Goal: Task Accomplishment & Management: Manage account settings

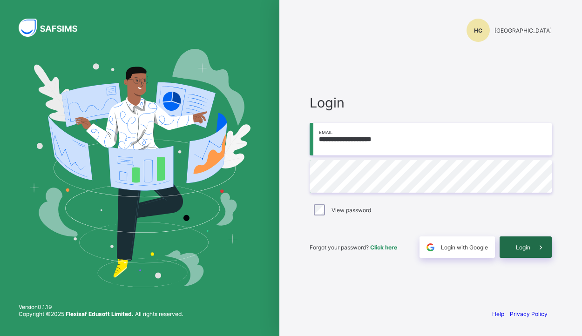
click at [521, 250] on span "Login" at bounding box center [523, 247] width 14 height 7
click at [521, 252] on div "Login" at bounding box center [526, 247] width 52 height 21
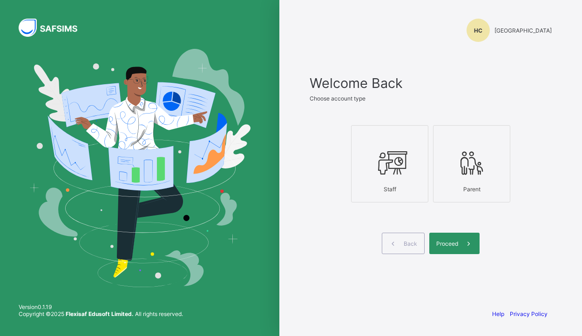
click at [396, 171] on icon at bounding box center [390, 163] width 33 height 28
click at [452, 245] on span "Proceed" at bounding box center [447, 243] width 22 height 7
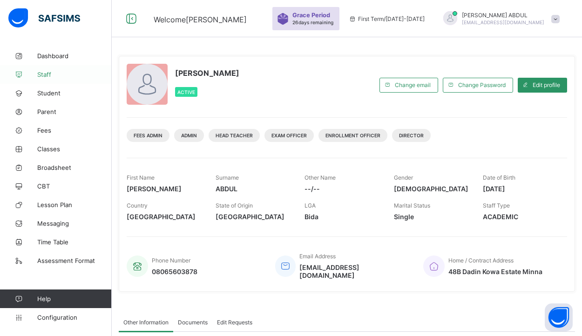
click at [44, 77] on span "Staff" at bounding box center [74, 74] width 75 height 7
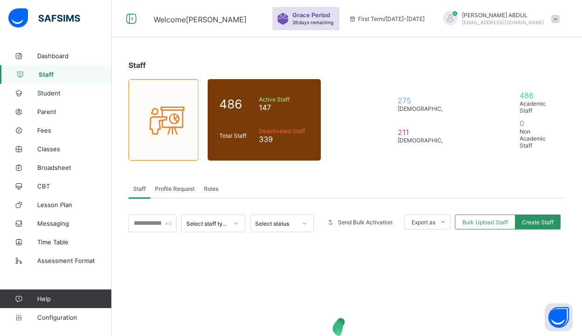
click at [173, 176] on div "Staff 486 Total Staff Active Staff 147 Deactivated Staff 339 275 [DEMOGRAPHIC_D…" at bounding box center [347, 239] width 470 height 385
click at [175, 188] on span "Profile Request" at bounding box center [175, 188] width 40 height 7
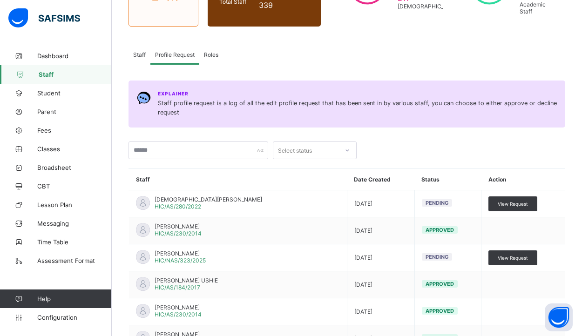
scroll to position [164, 0]
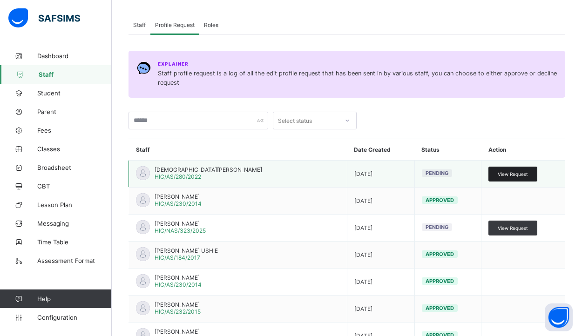
click at [504, 173] on span "View Request" at bounding box center [513, 174] width 30 height 6
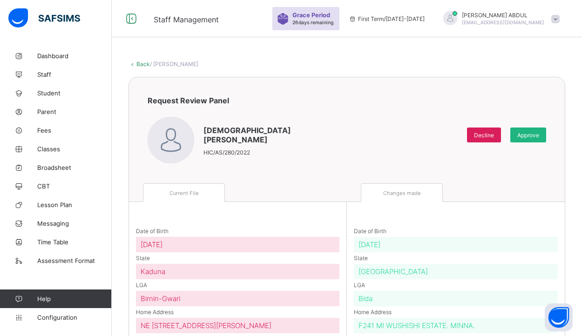
click at [527, 135] on span "Approve" at bounding box center [528, 135] width 22 height 7
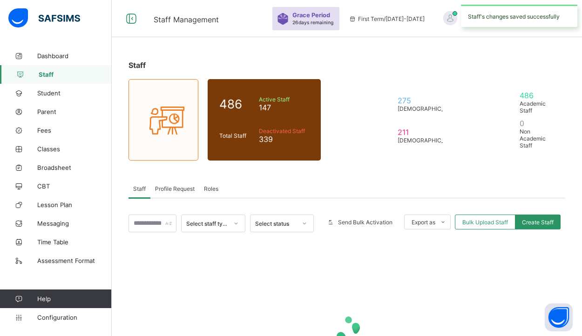
scroll to position [95, 0]
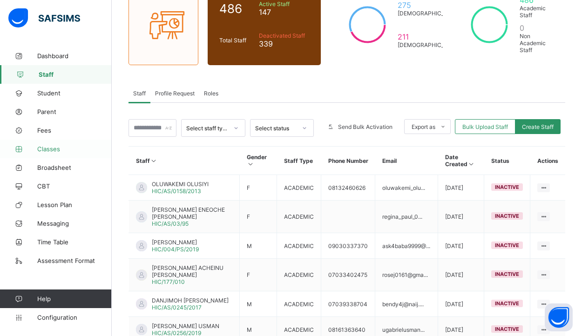
click at [76, 155] on link "Classes" at bounding box center [56, 149] width 112 height 19
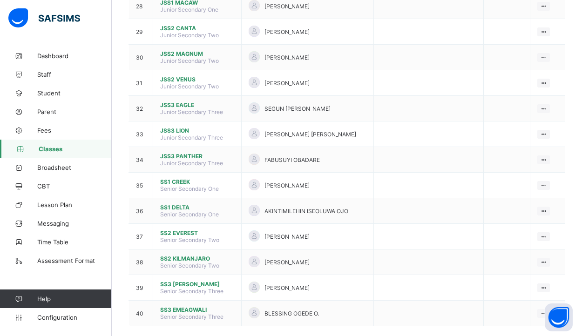
scroll to position [821, 0]
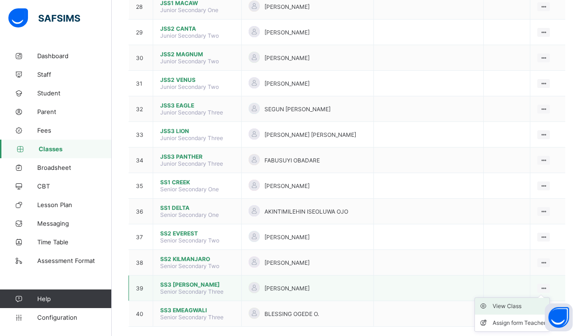
click at [521, 302] on div "View Class" at bounding box center [519, 306] width 53 height 9
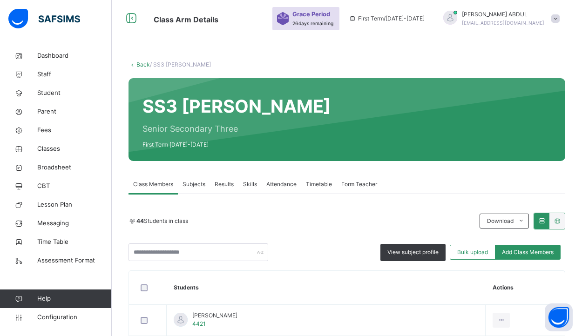
click at [200, 186] on span "Subjects" at bounding box center [194, 184] width 23 height 8
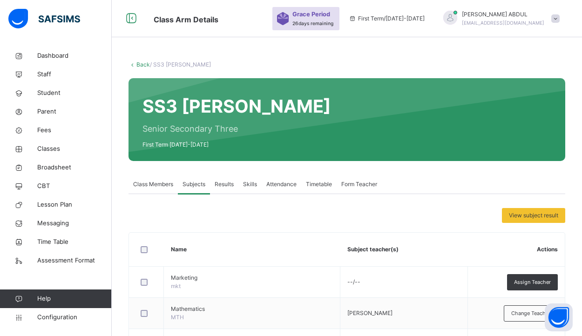
click at [142, 65] on link "Back" at bounding box center [143, 64] width 14 height 7
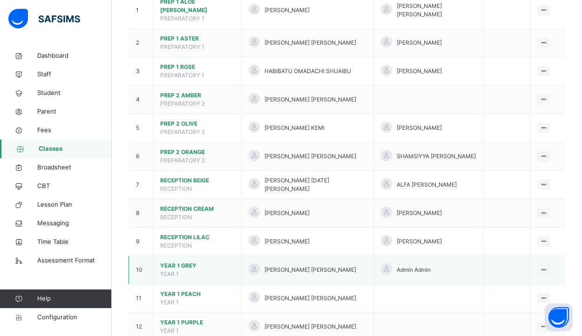
scroll to position [208, 0]
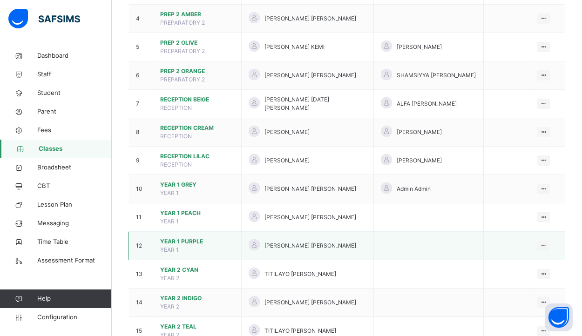
click at [199, 238] on span "YEAR 1 PURPLE" at bounding box center [197, 242] width 74 height 8
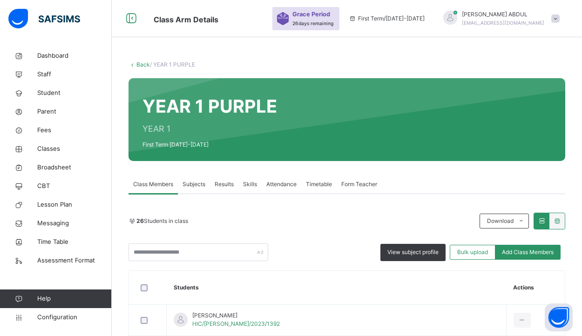
click at [197, 184] on span "Subjects" at bounding box center [194, 184] width 23 height 8
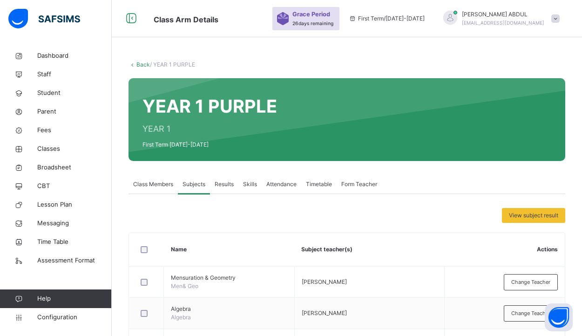
click at [161, 187] on span "Class Members" at bounding box center [153, 184] width 40 height 8
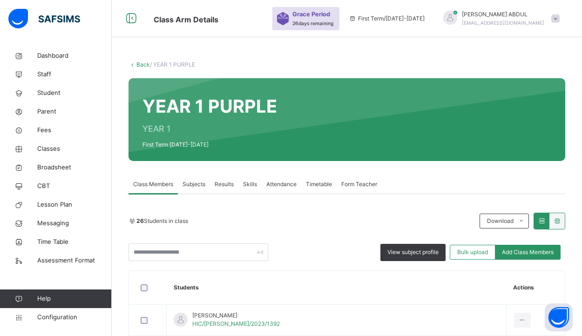
click at [141, 67] on link "Back" at bounding box center [143, 64] width 14 height 7
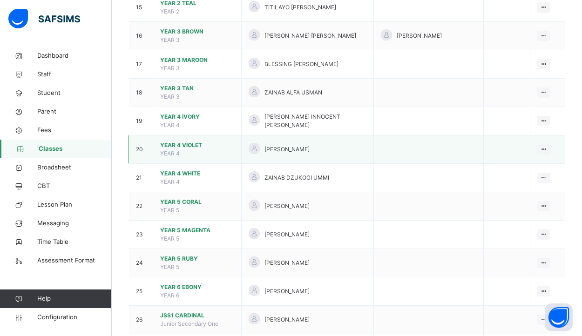
scroll to position [575, 0]
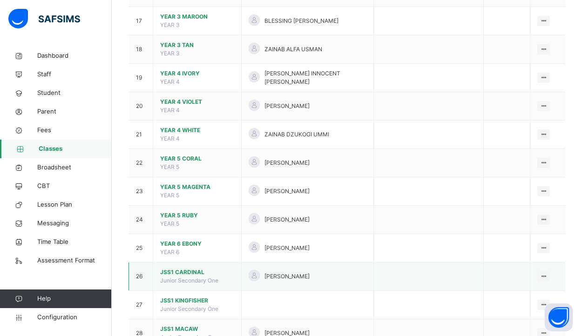
click at [194, 268] on span "JSS1 CARDINAL" at bounding box center [197, 272] width 74 height 8
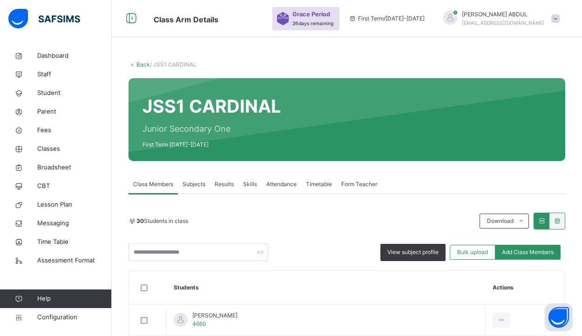
click at [200, 188] on span "Subjects" at bounding box center [194, 184] width 23 height 8
